Goal: Register for event/course

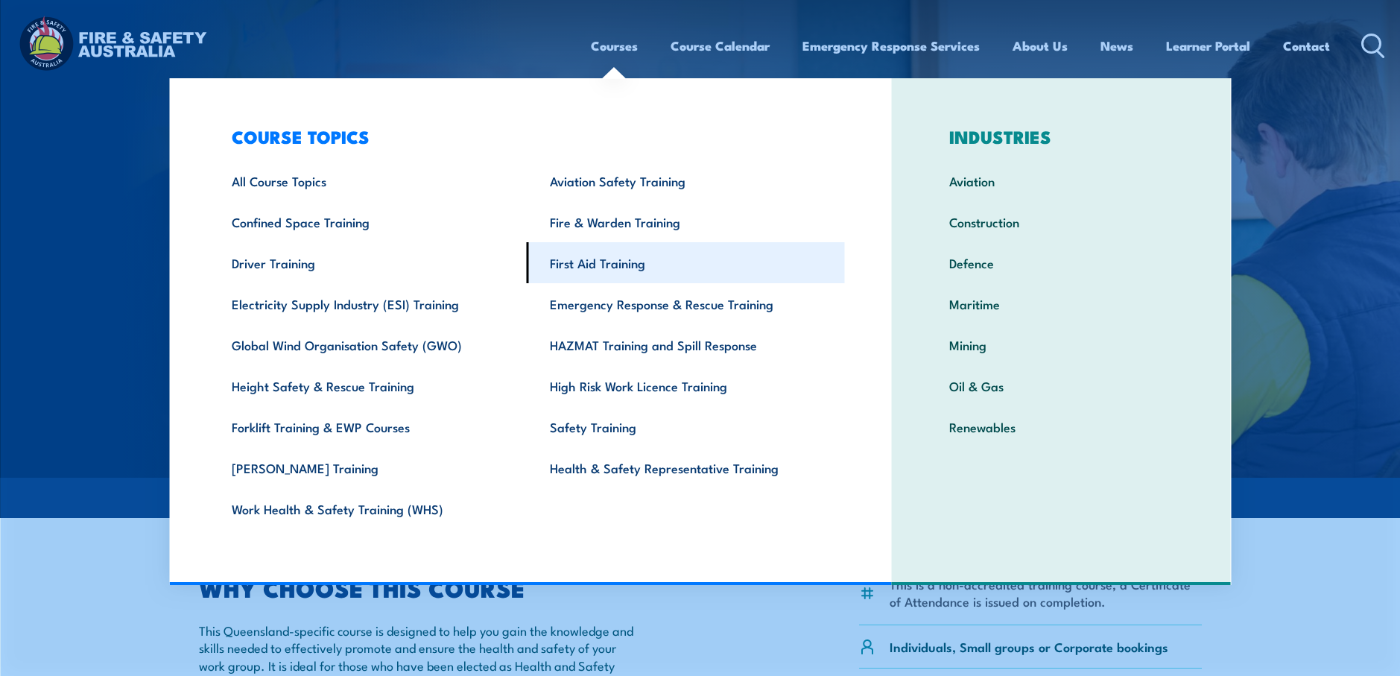
click at [592, 265] on link "First Aid Training" at bounding box center [686, 262] width 318 height 41
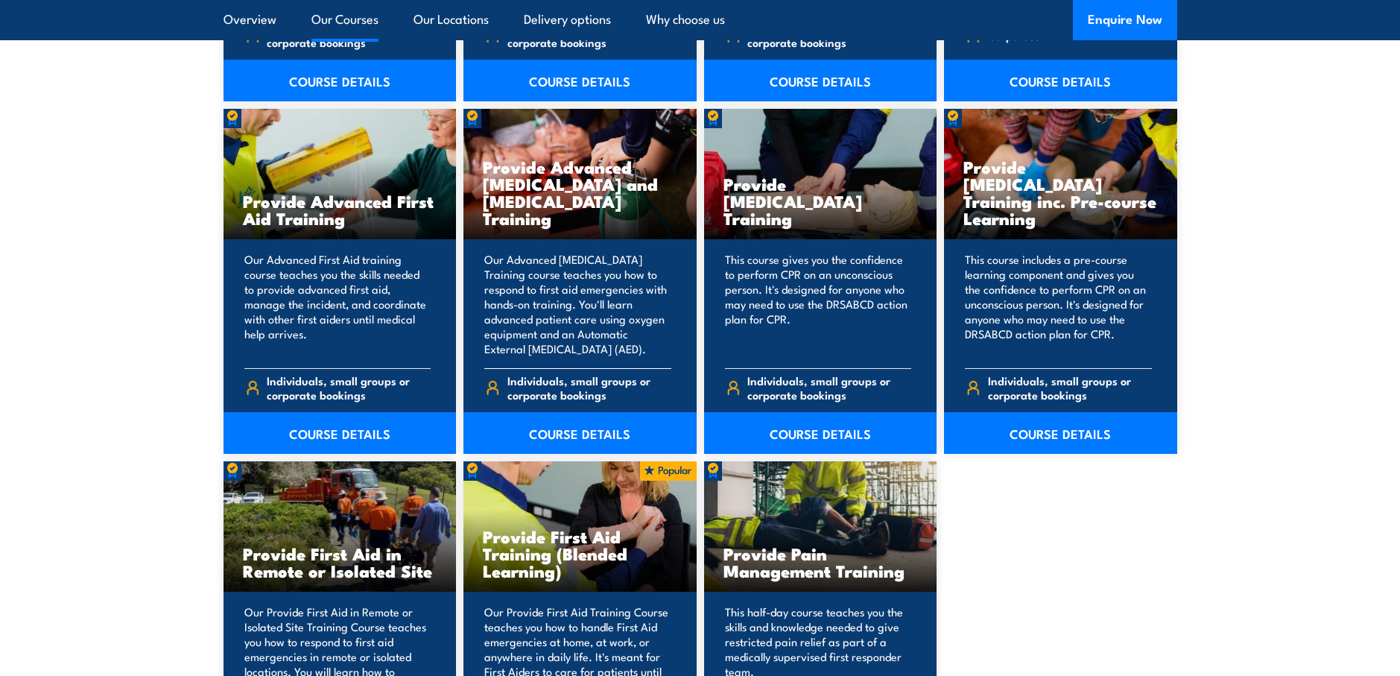
scroll to position [1938, 0]
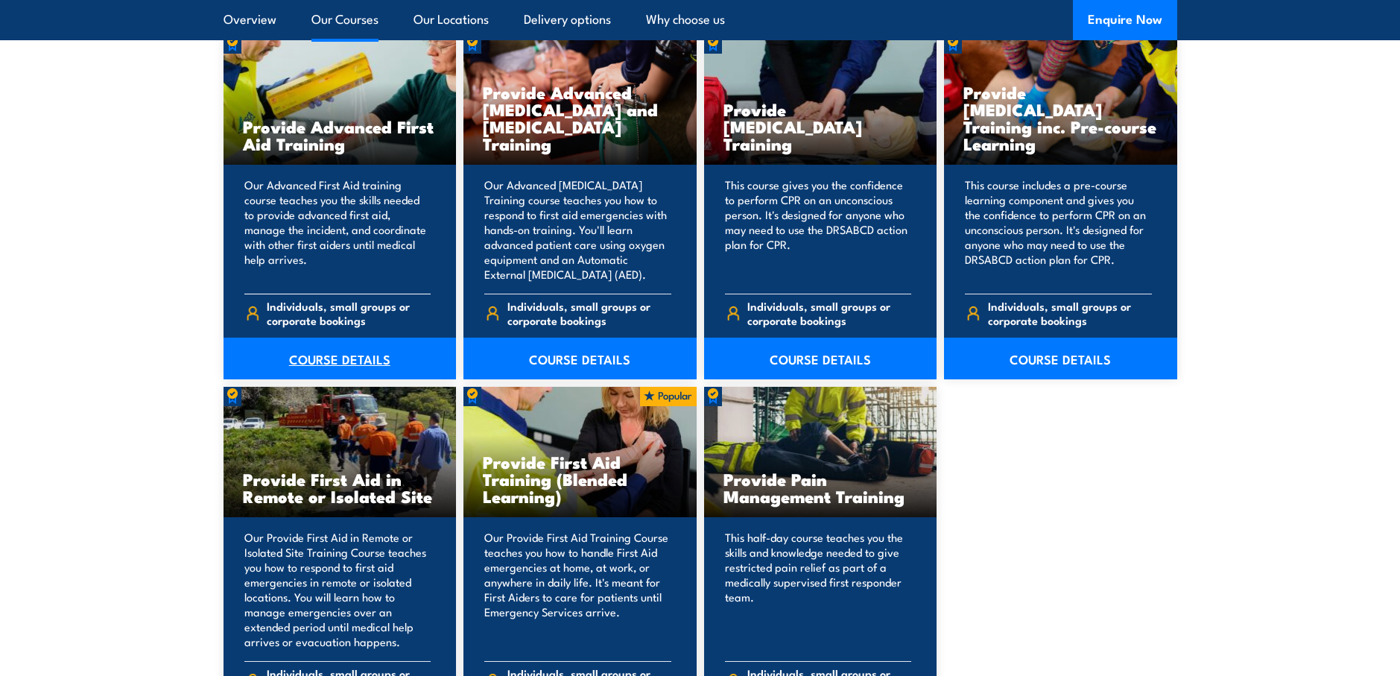
click at [334, 358] on link "COURSE DETAILS" at bounding box center [340, 359] width 233 height 42
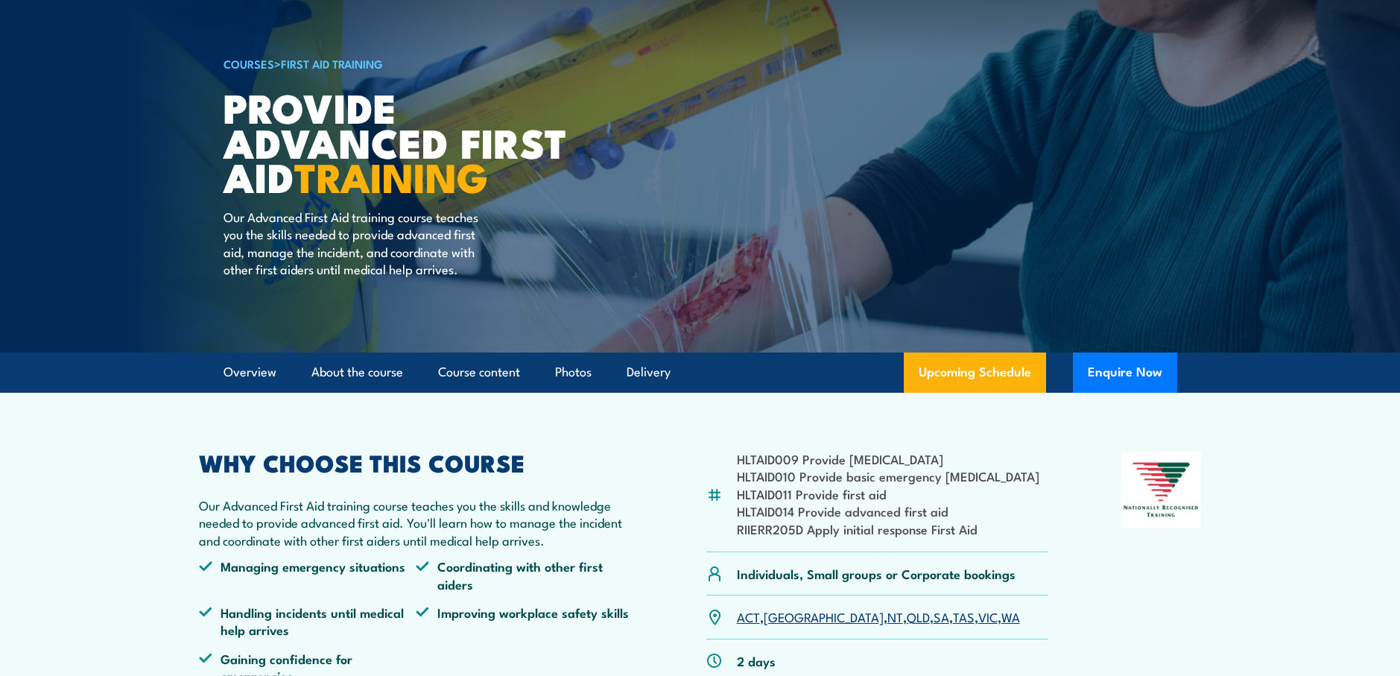
scroll to position [149, 0]
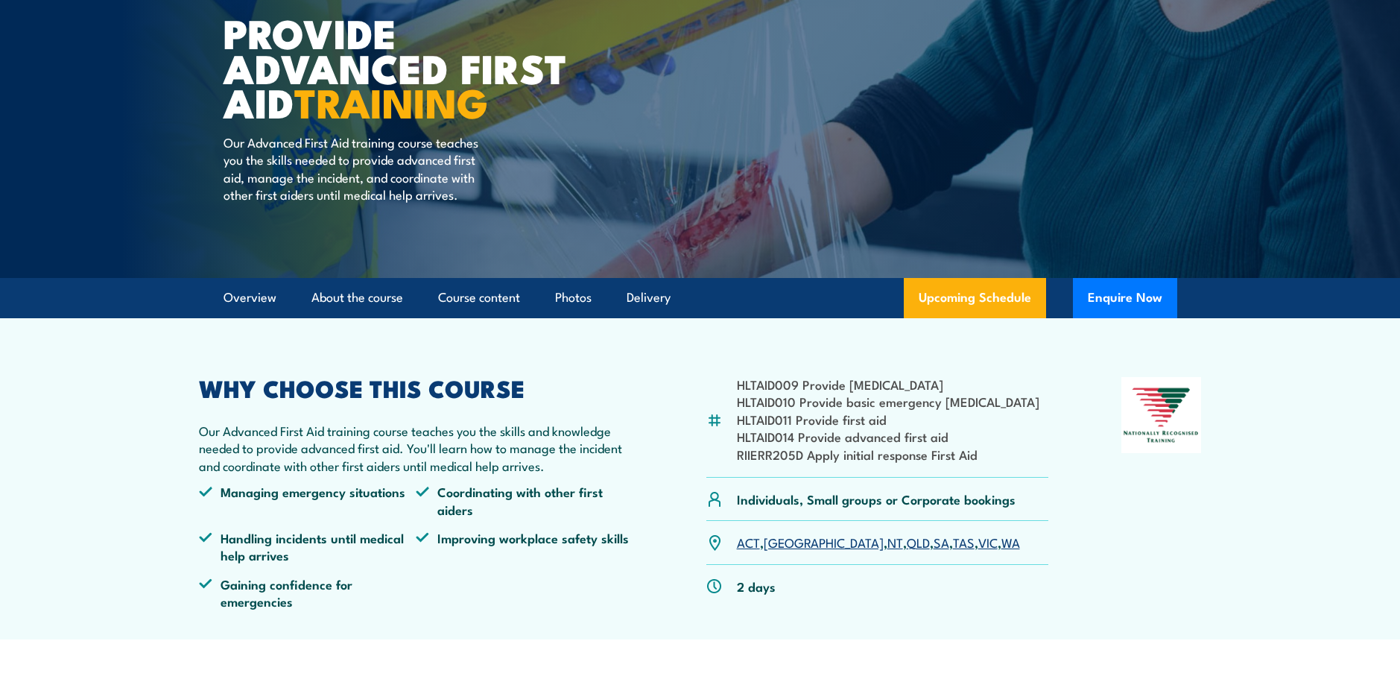
click at [907, 546] on link "QLD" at bounding box center [918, 542] width 23 height 18
